Goal: Navigation & Orientation: Find specific page/section

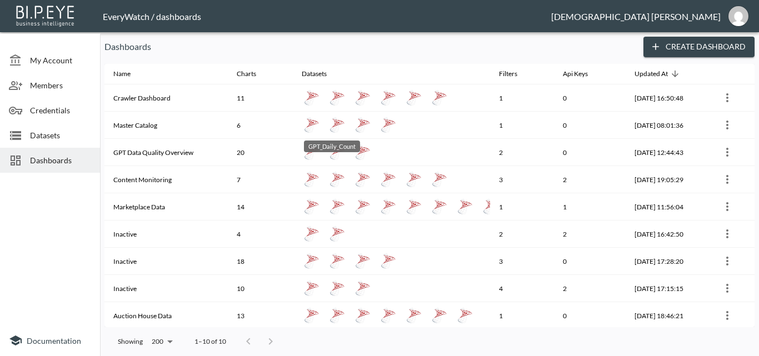
scroll to position [29, 0]
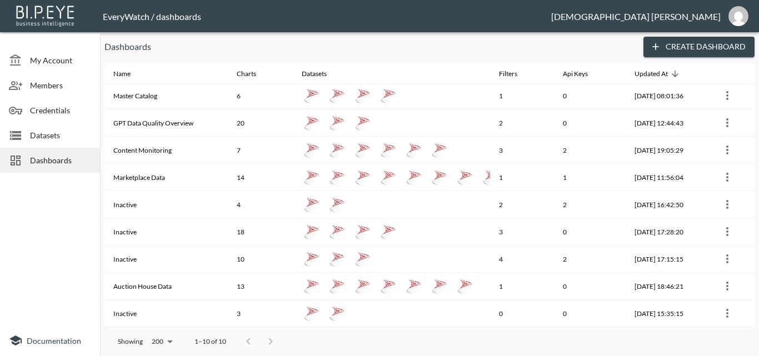
click at [470, 50] on p "Dashboards" at bounding box center [369, 46] width 530 height 13
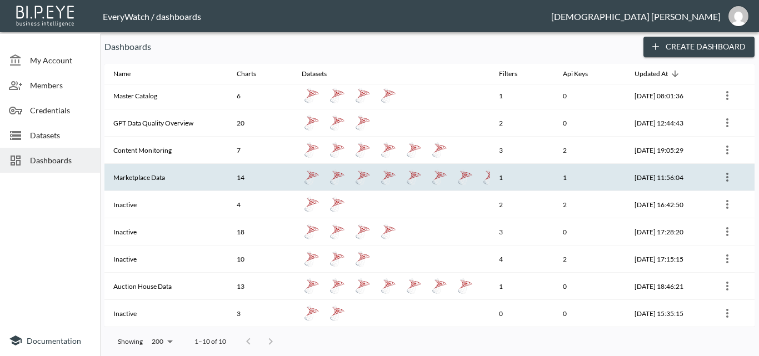
click at [199, 185] on th "Marketplace Data" at bounding box center [165, 177] width 123 height 27
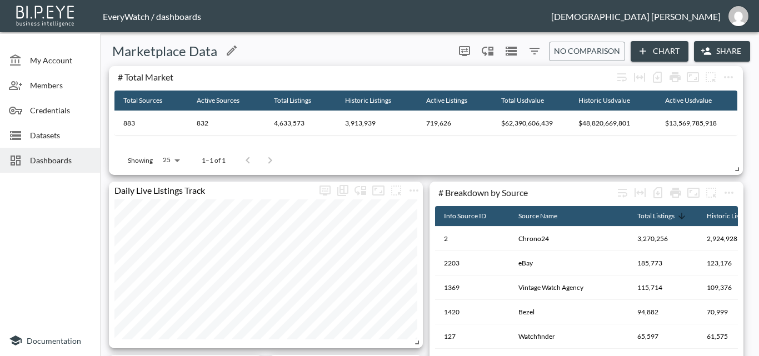
click at [391, 44] on div "Marketplace Data" at bounding box center [276, 51] width 345 height 18
click at [411, 41] on div "Marketplace Data 0 0 No comparison Chart Share" at bounding box center [429, 51] width 650 height 21
click at [340, 51] on div "Marketplace Data" at bounding box center [276, 51] width 345 height 18
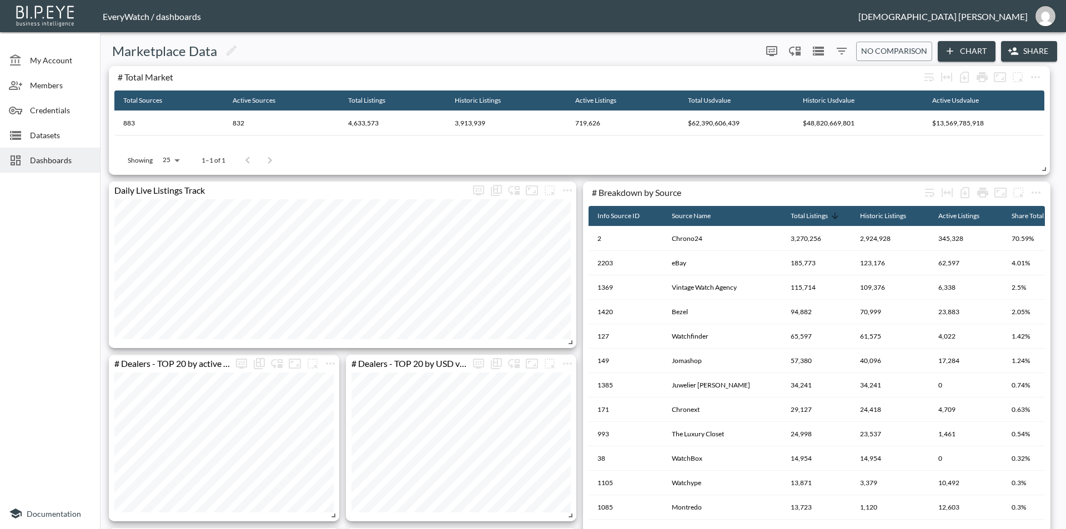
click at [79, 163] on span "Dashboards" at bounding box center [60, 160] width 61 height 12
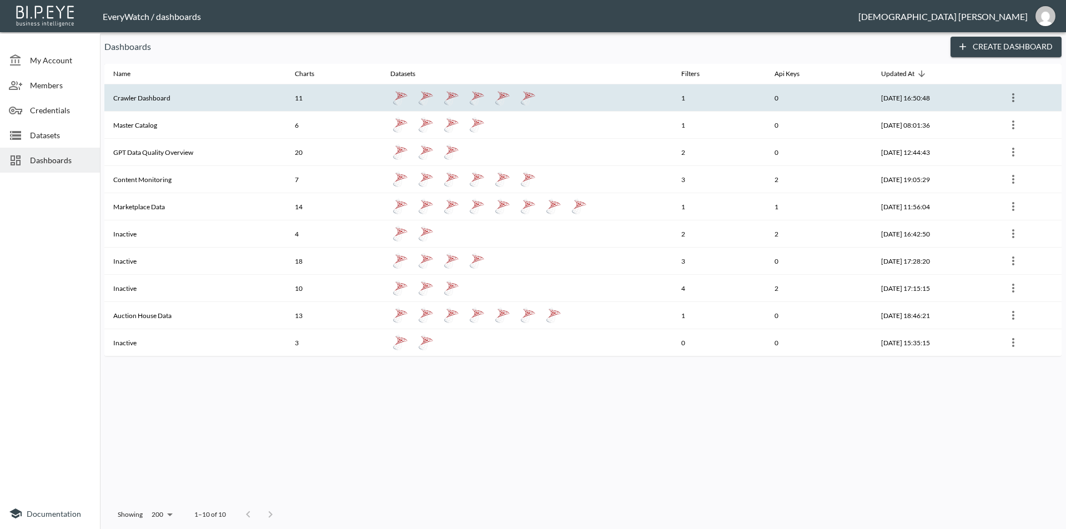
click at [178, 103] on th "Crawler Dashboard" at bounding box center [195, 97] width 182 height 27
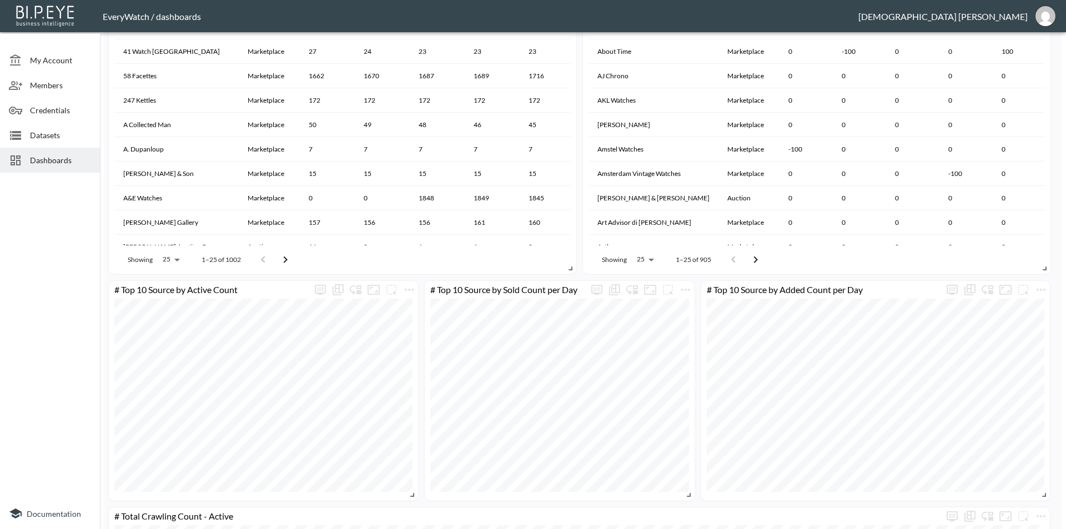
scroll to position [1000, 0]
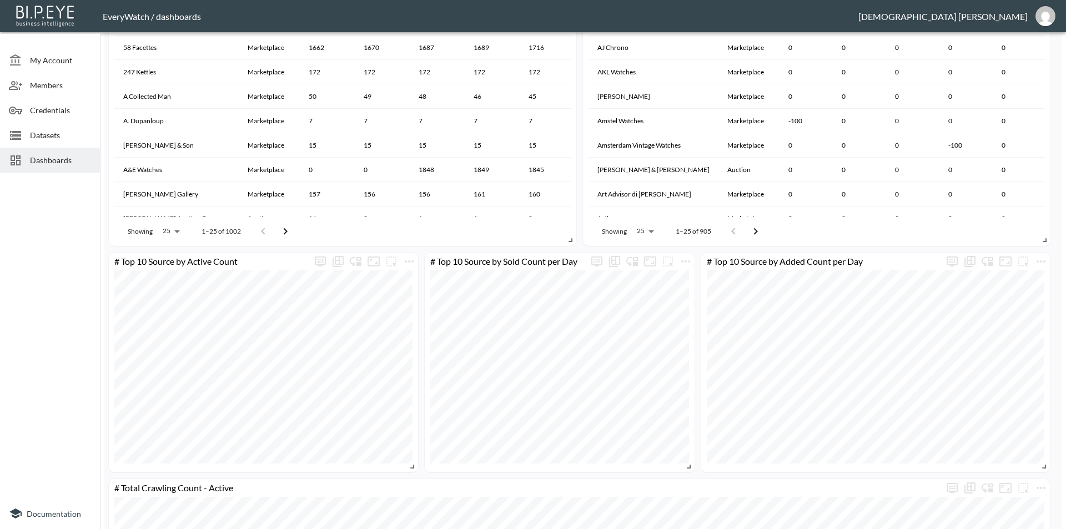
click at [43, 169] on div "Dashboards" at bounding box center [50, 160] width 100 height 25
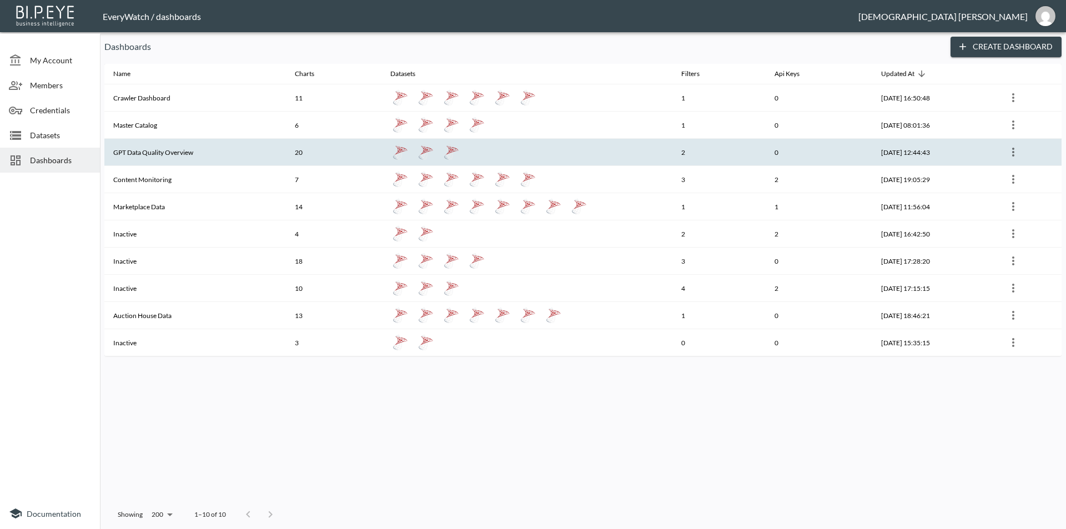
click at [180, 158] on th "GPT Data Quality Overview" at bounding box center [195, 152] width 182 height 27
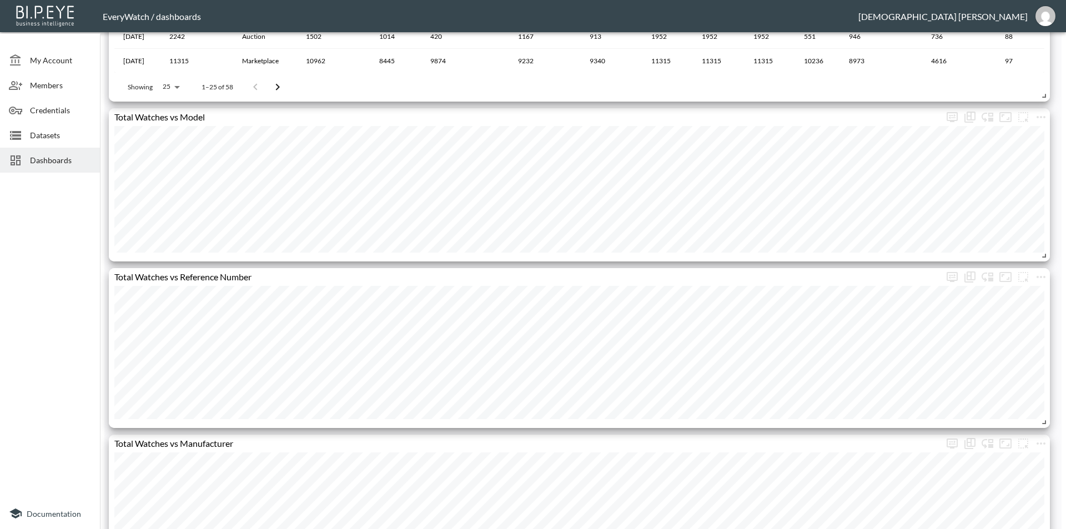
scroll to position [1555, 0]
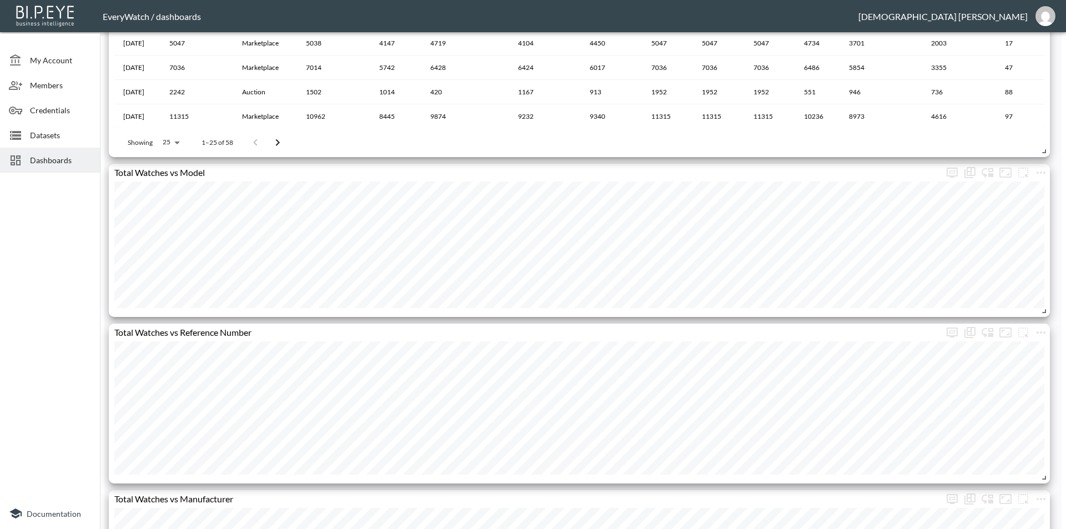
click at [30, 160] on span "Dashboards" at bounding box center [60, 160] width 61 height 12
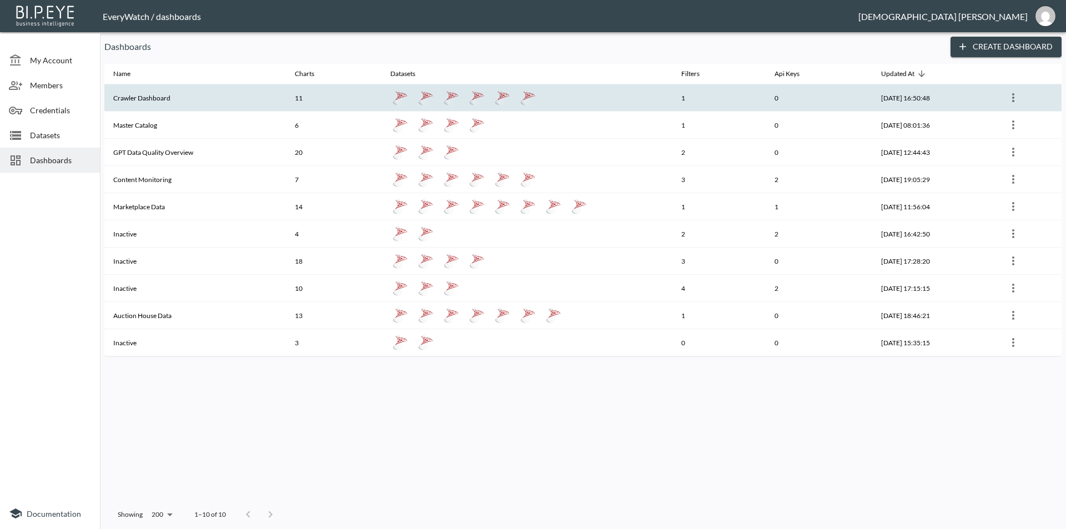
click at [173, 100] on th "Crawler Dashboard" at bounding box center [195, 97] width 182 height 27
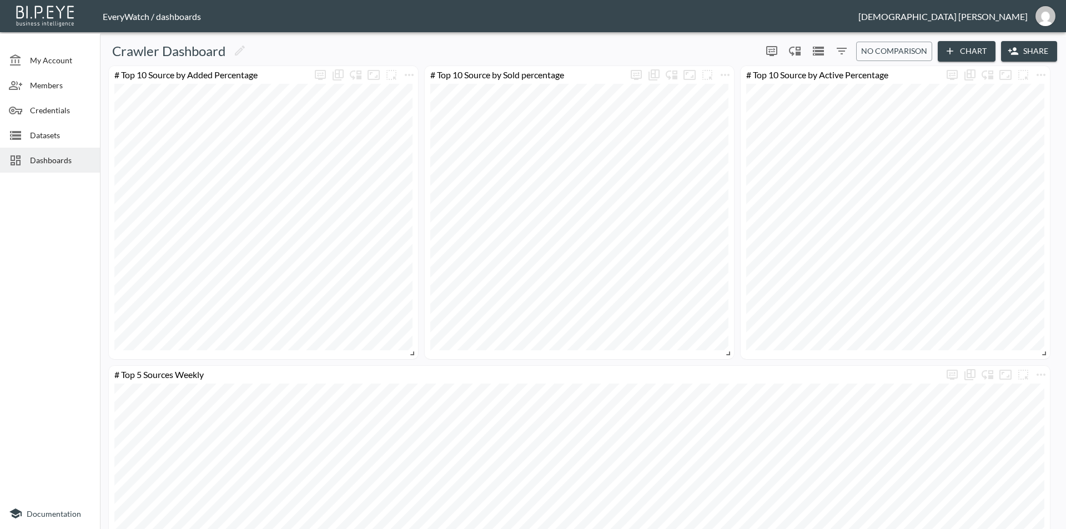
scroll to position [555, 0]
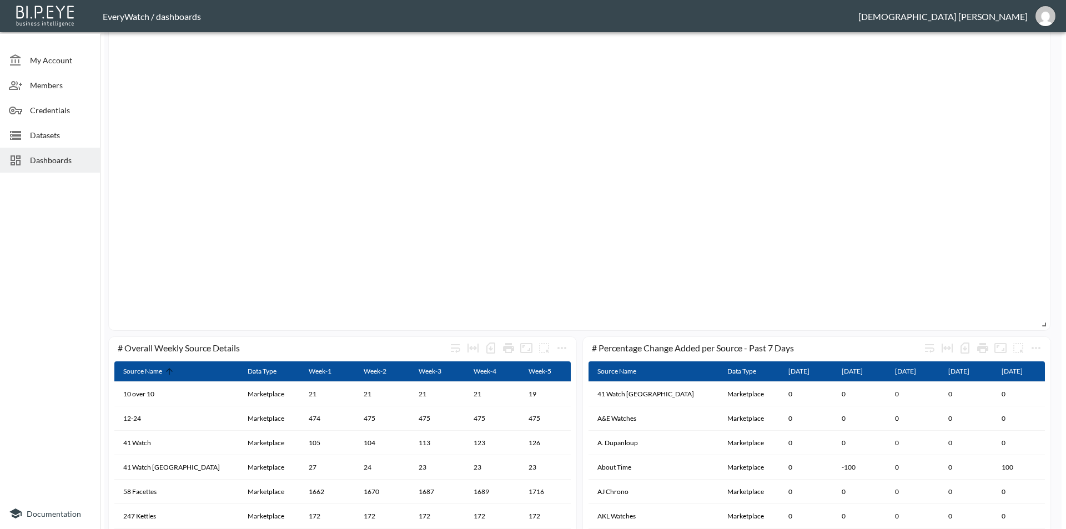
click at [77, 250] on div at bounding box center [50, 337] width 100 height 321
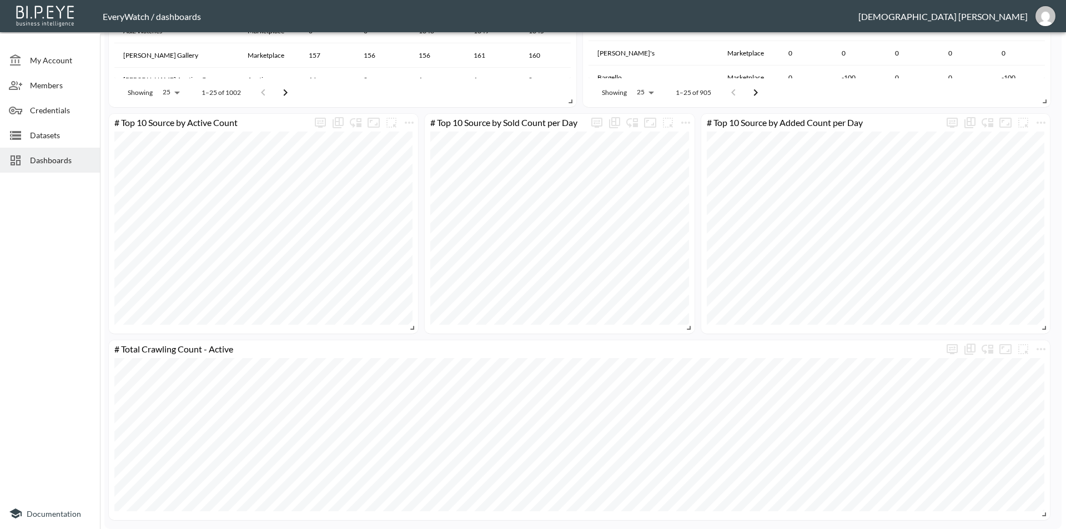
scroll to position [222, 0]
click at [1044, 344] on icon "more" at bounding box center [1041, 349] width 13 height 13
click at [101, 317] on div at bounding box center [533, 264] width 1066 height 529
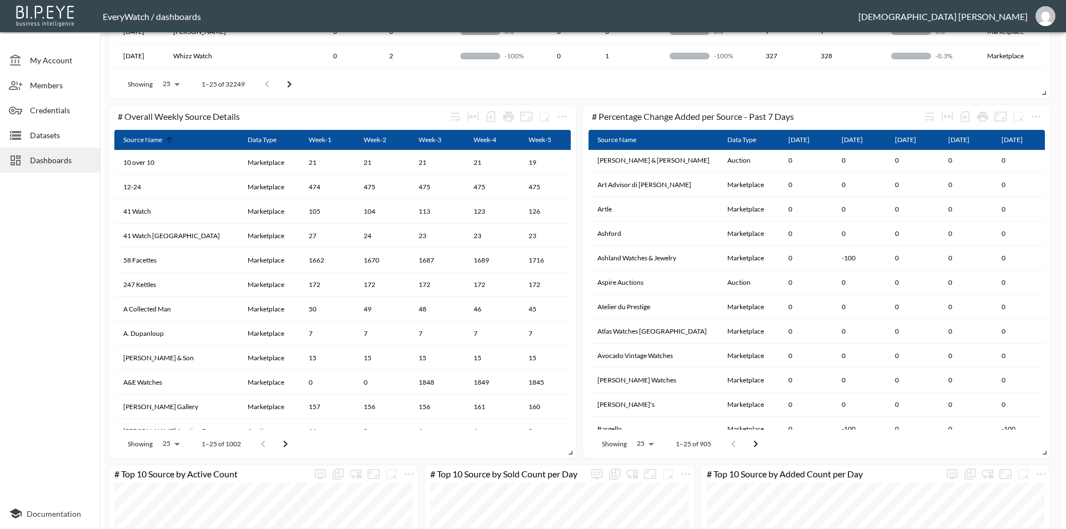
scroll to position [805, 0]
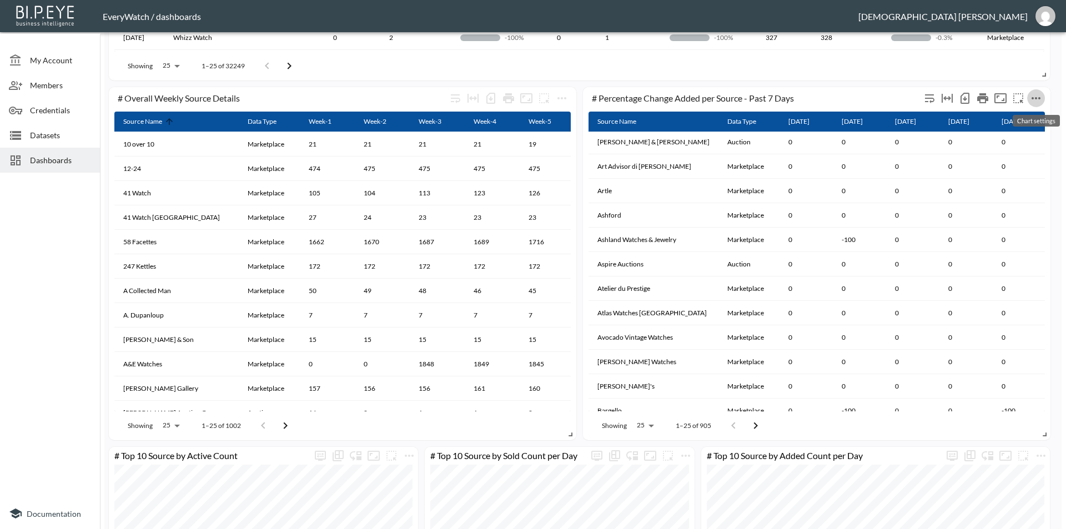
click at [1038, 96] on icon "more" at bounding box center [1036, 98] width 13 height 13
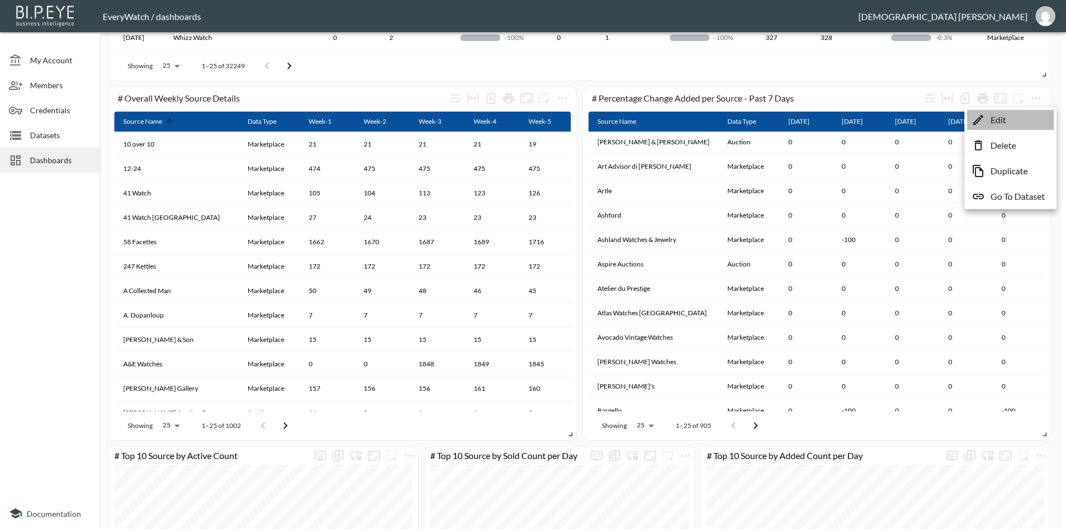
click at [1012, 112] on li "Edit" at bounding box center [1010, 120] width 87 height 20
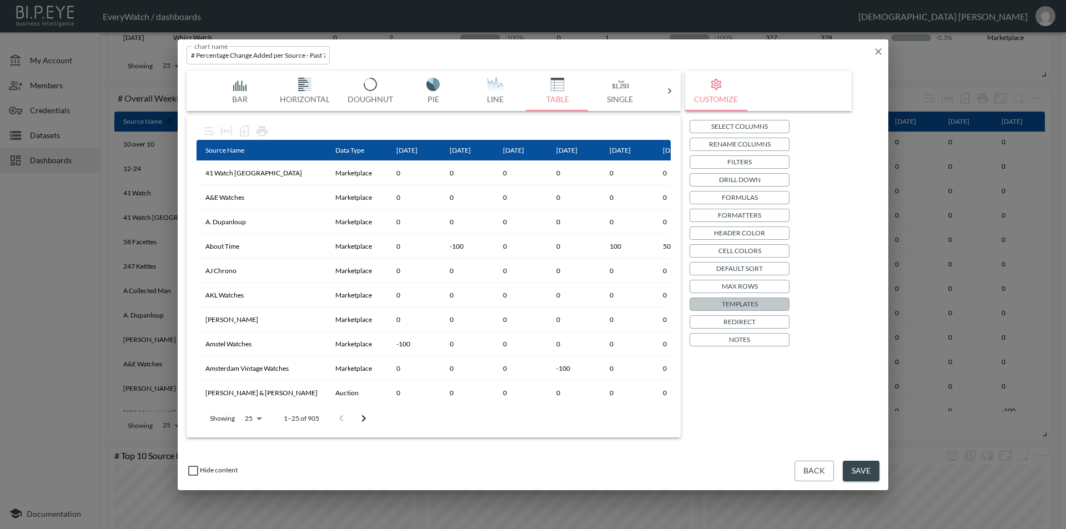
click at [752, 298] on button "Templates" at bounding box center [740, 304] width 100 height 13
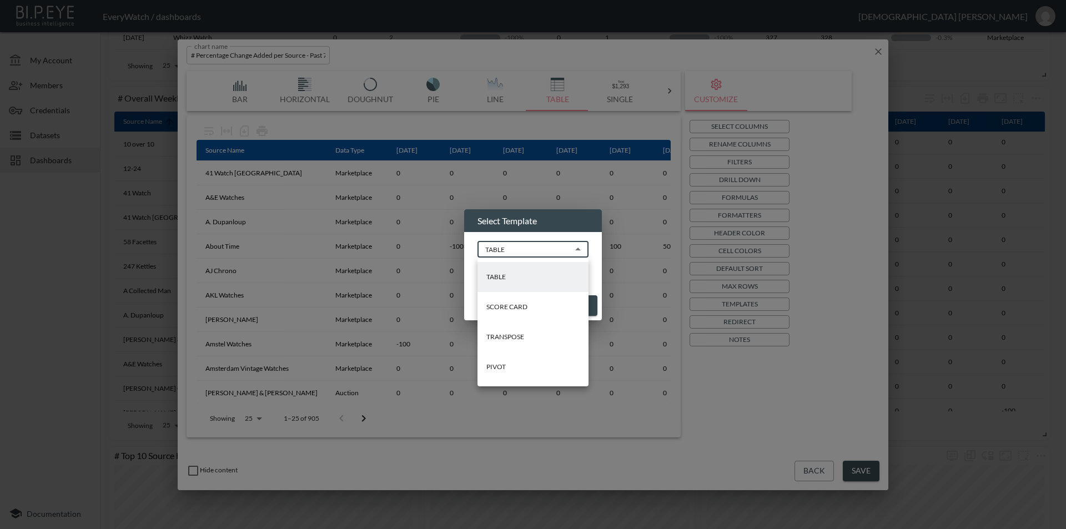
click at [550, 250] on body "BI.P.EYE, Interactive Analytics Dashboards - app EveryWatch / dashboards Vishnu…" at bounding box center [533, 264] width 1066 height 529
click at [644, 268] on div at bounding box center [533, 264] width 1066 height 529
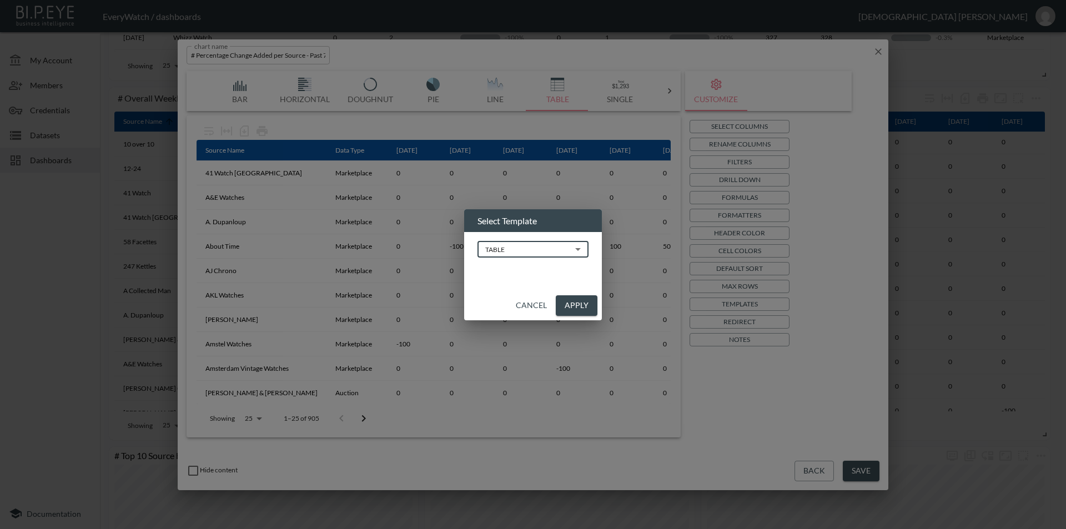
click at [524, 310] on button "Cancel" at bounding box center [531, 305] width 40 height 21
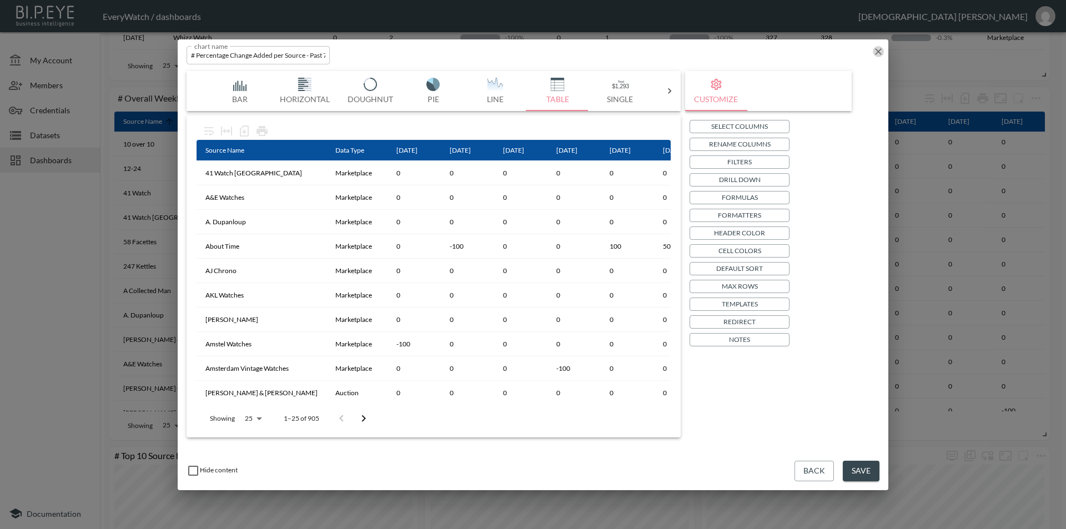
click at [881, 49] on icon "button" at bounding box center [878, 51] width 11 height 11
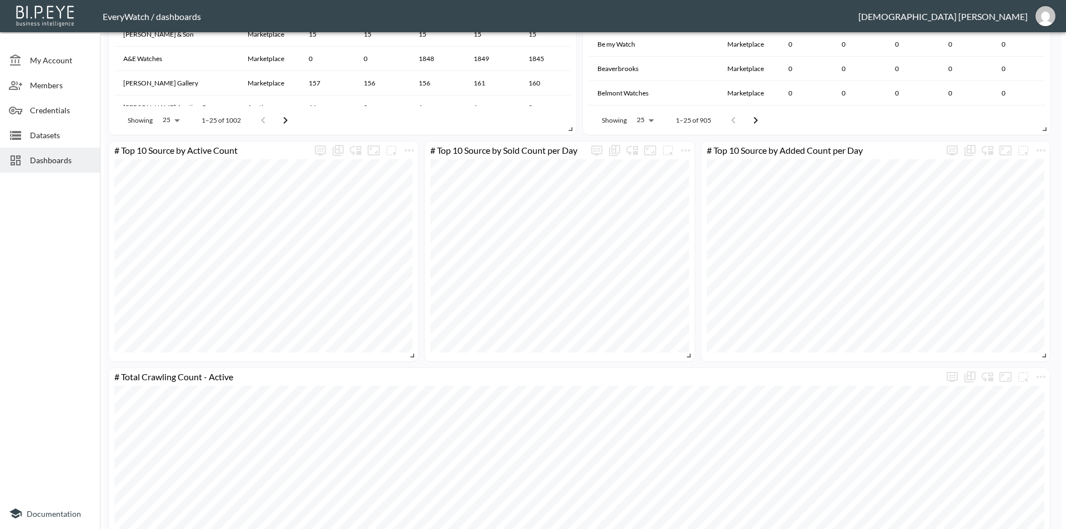
scroll to position [1138, 0]
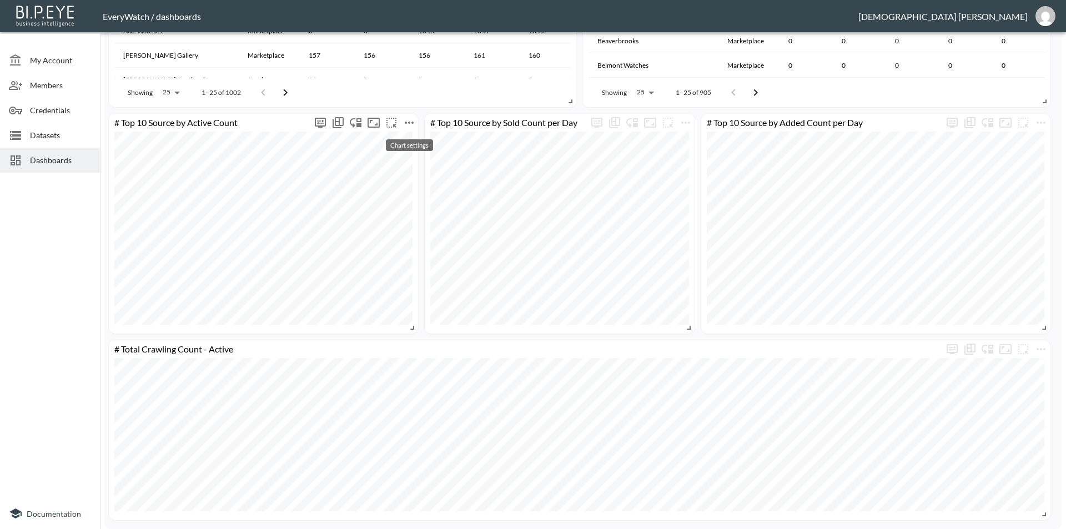
click at [409, 125] on icon "more" at bounding box center [409, 122] width 13 height 13
click at [104, 245] on div at bounding box center [533, 264] width 1066 height 529
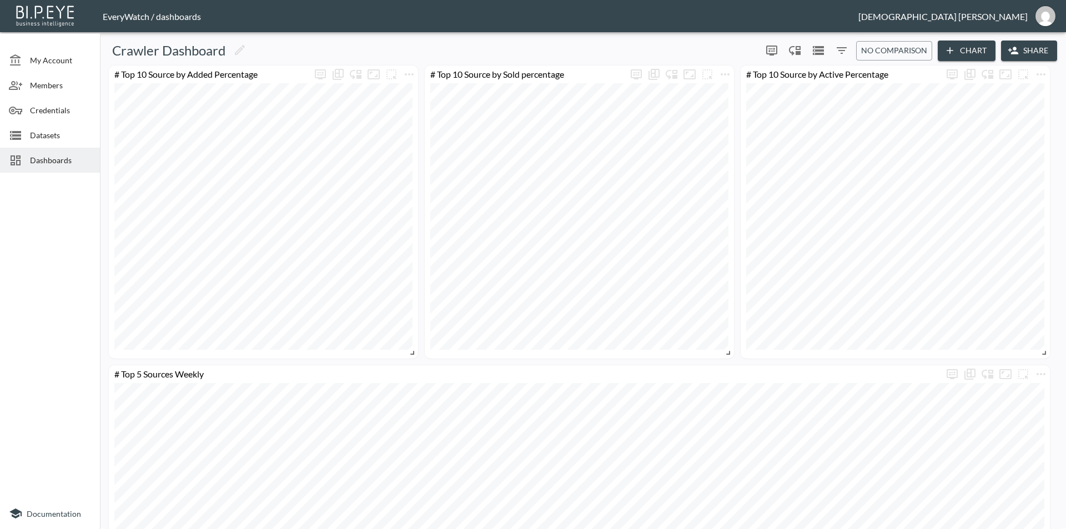
scroll to position [0, 0]
click at [412, 71] on icon "more" at bounding box center [409, 74] width 13 height 13
click at [429, 45] on div at bounding box center [533, 264] width 1066 height 529
